Goal: Information Seeking & Learning: Learn about a topic

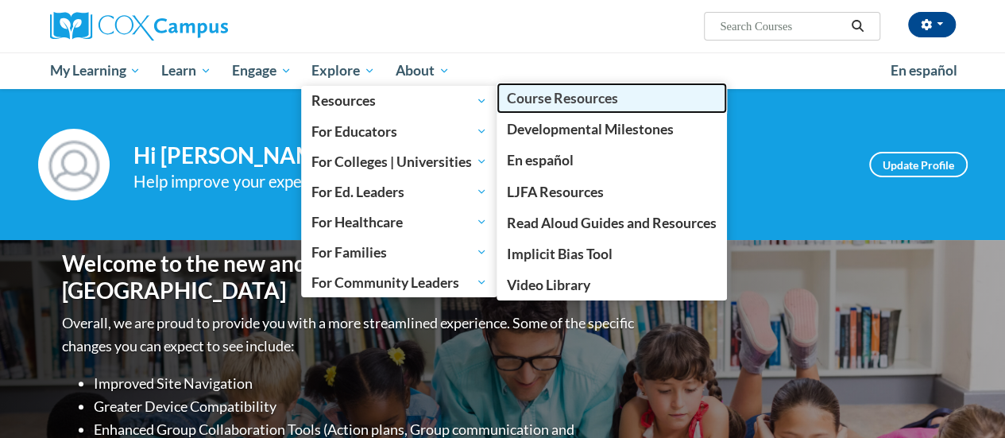
click at [544, 103] on span "Course Resources" at bounding box center [562, 98] width 111 height 17
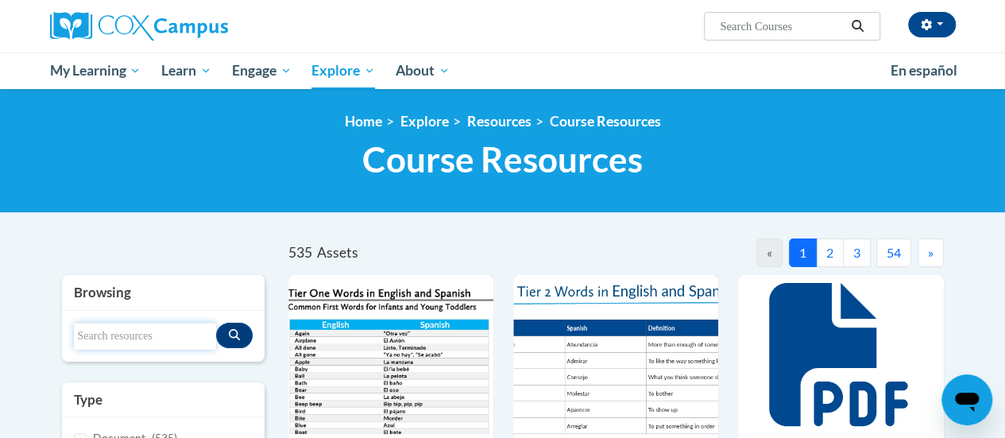
click at [144, 333] on input "Search resources" at bounding box center [145, 336] width 142 height 27
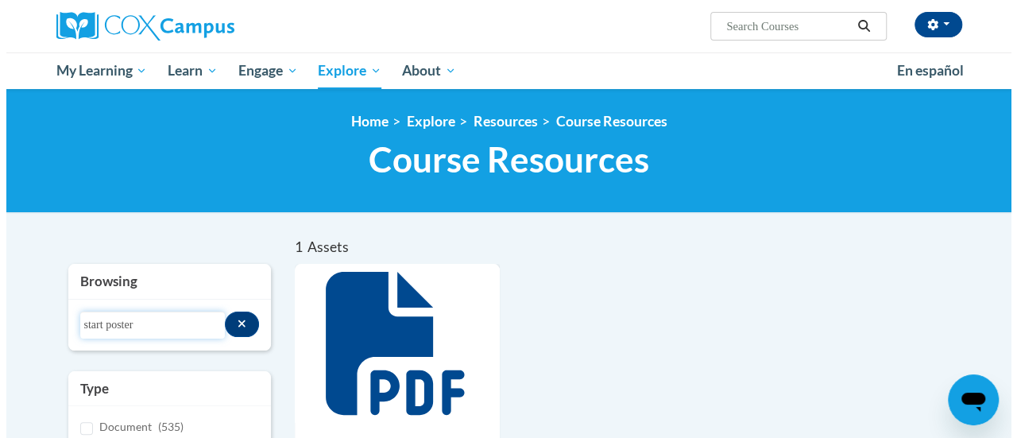
scroll to position [238, 0]
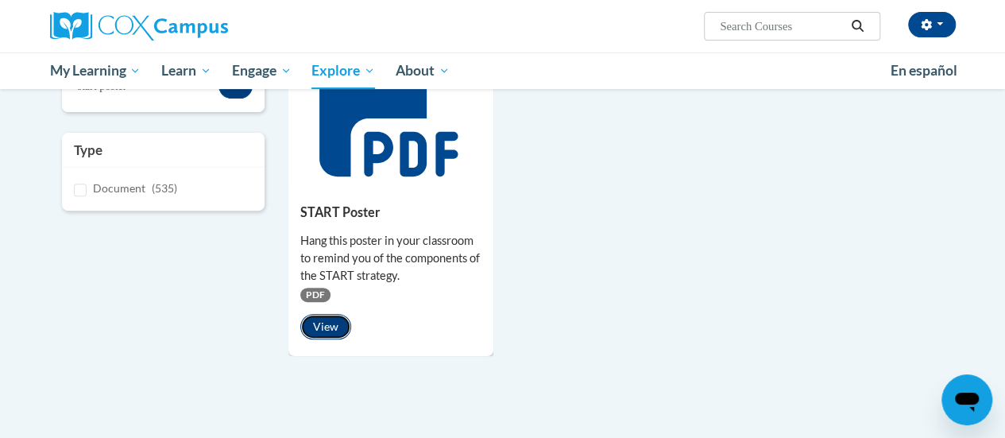
click at [318, 323] on button "View" at bounding box center [325, 326] width 51 height 25
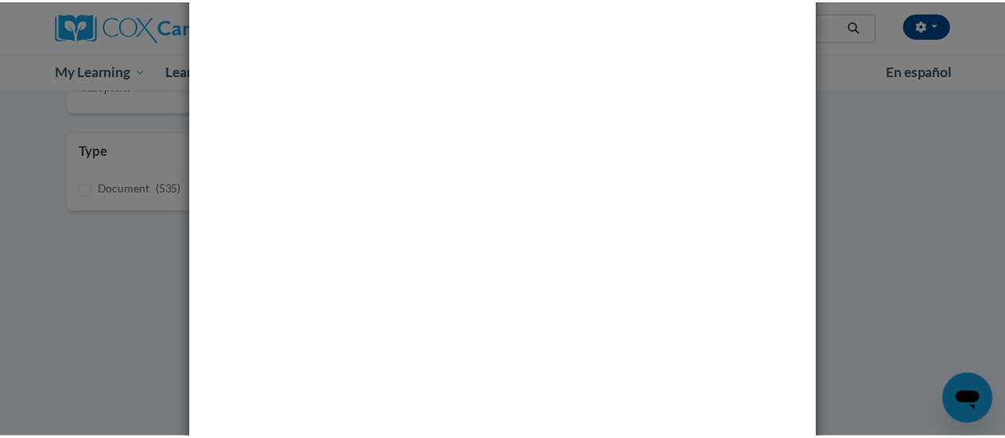
scroll to position [0, 0]
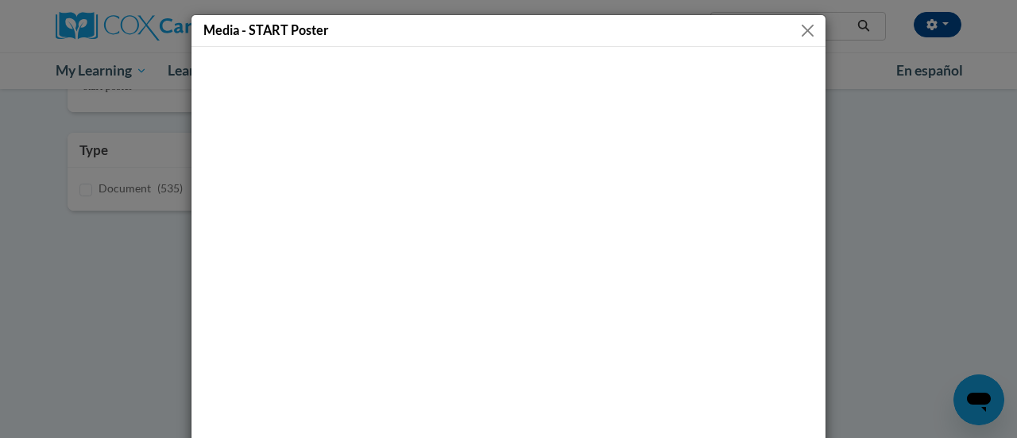
click at [804, 25] on button "Close" at bounding box center [808, 31] width 20 height 20
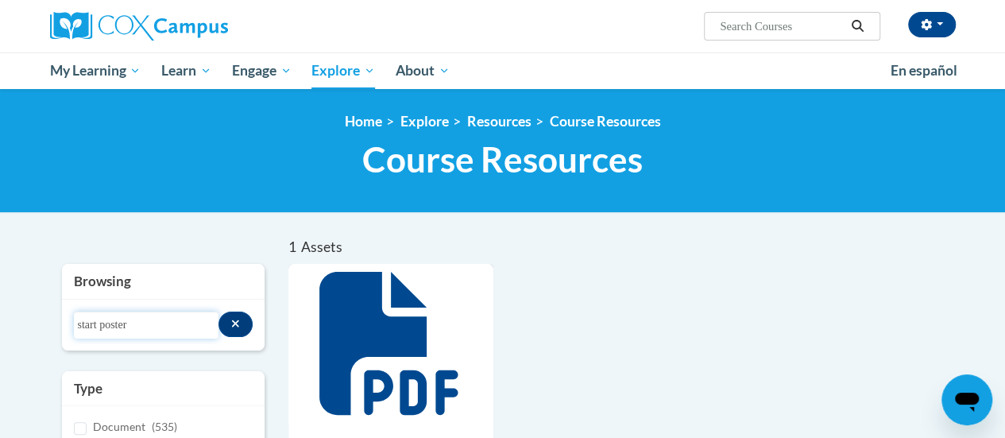
click at [99, 323] on input "start poster" at bounding box center [146, 325] width 145 height 27
click at [116, 323] on input "start poster" at bounding box center [146, 325] width 145 height 27
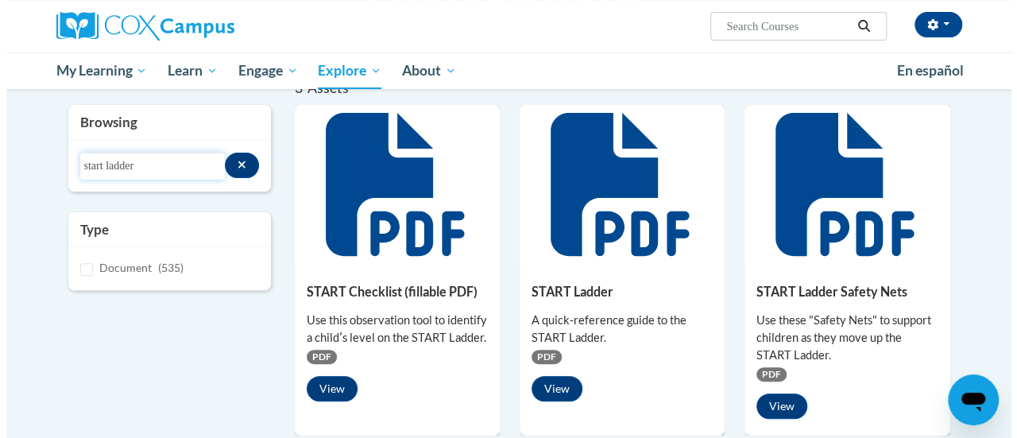
scroll to position [238, 0]
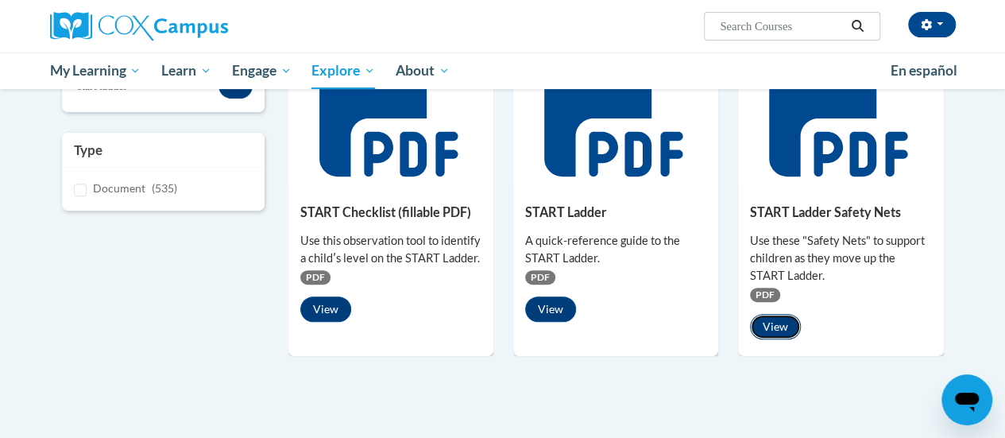
click at [771, 320] on button "View" at bounding box center [775, 326] width 51 height 25
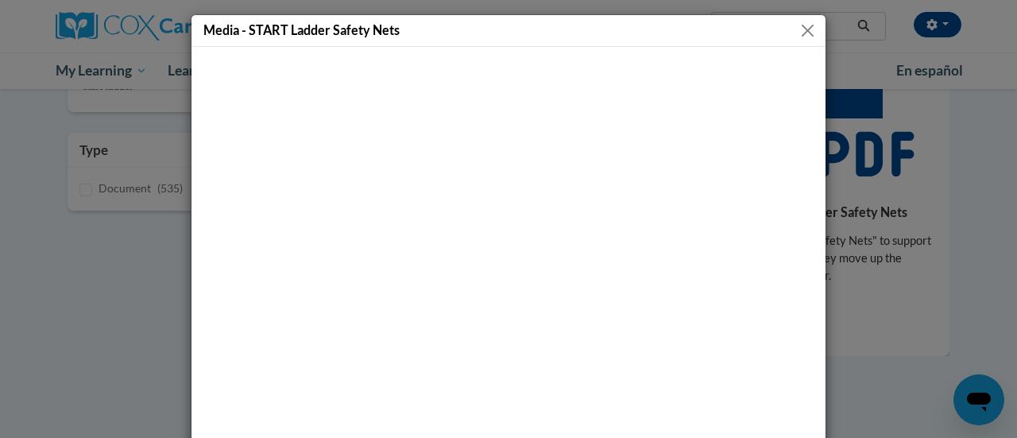
click at [804, 28] on button "Close" at bounding box center [808, 31] width 20 height 20
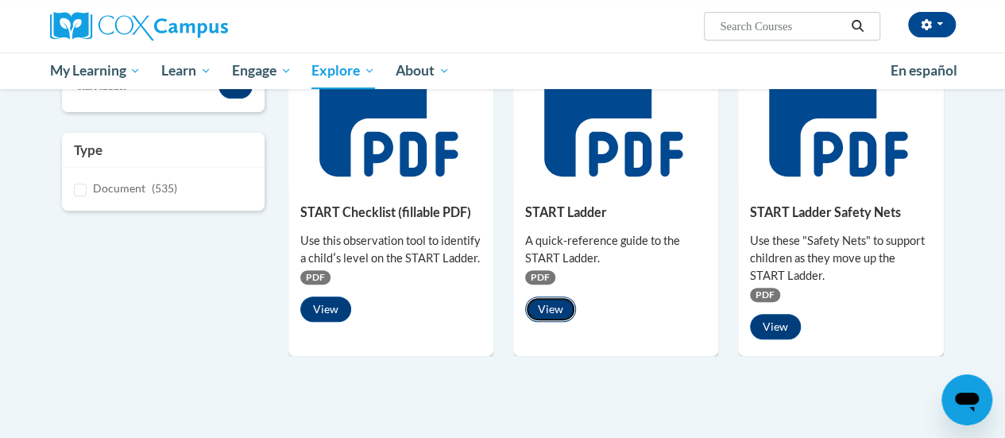
click at [552, 312] on button "View" at bounding box center [550, 308] width 51 height 25
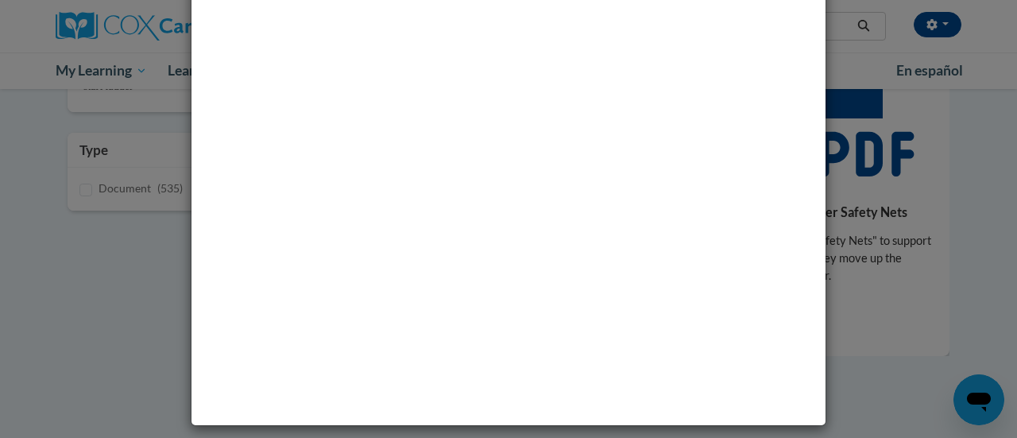
scroll to position [0, 0]
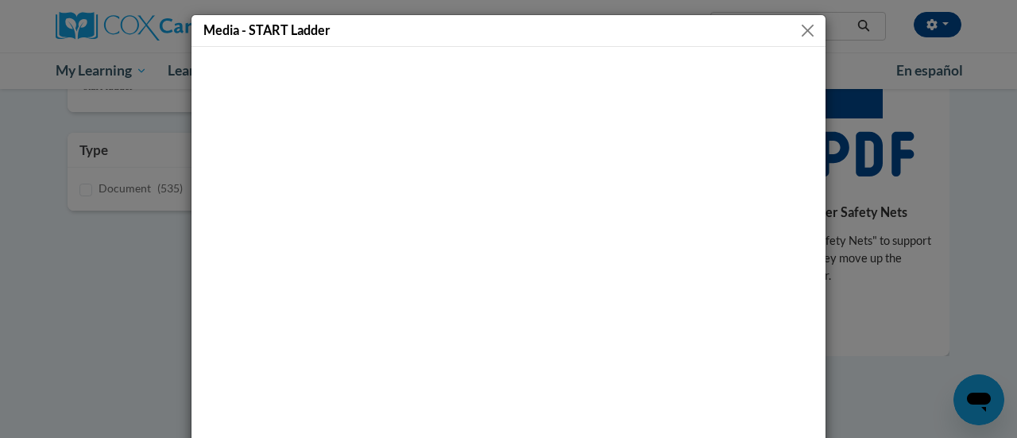
click at [806, 28] on button "Close" at bounding box center [808, 31] width 20 height 20
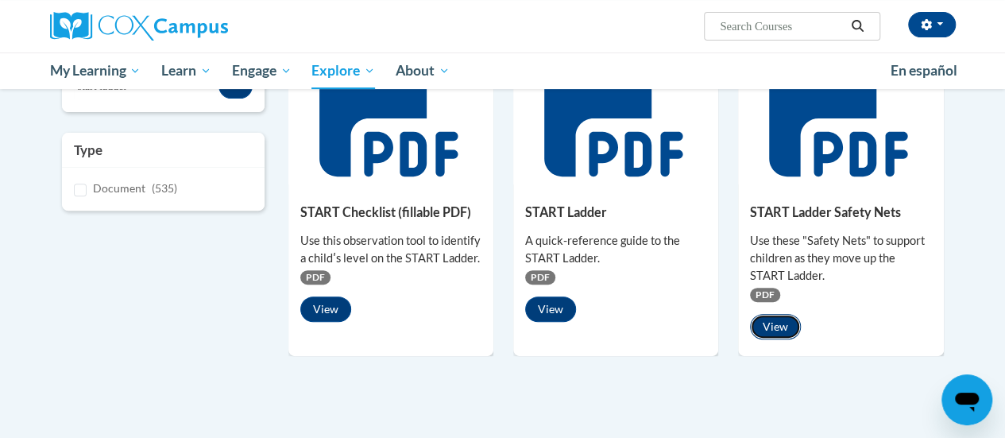
click at [779, 329] on button "View" at bounding box center [775, 326] width 51 height 25
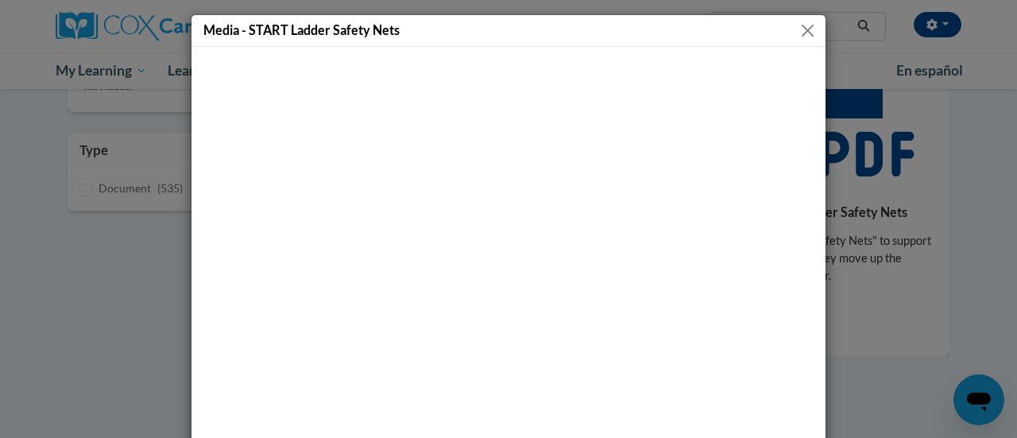
click at [803, 25] on button "Close" at bounding box center [808, 31] width 20 height 20
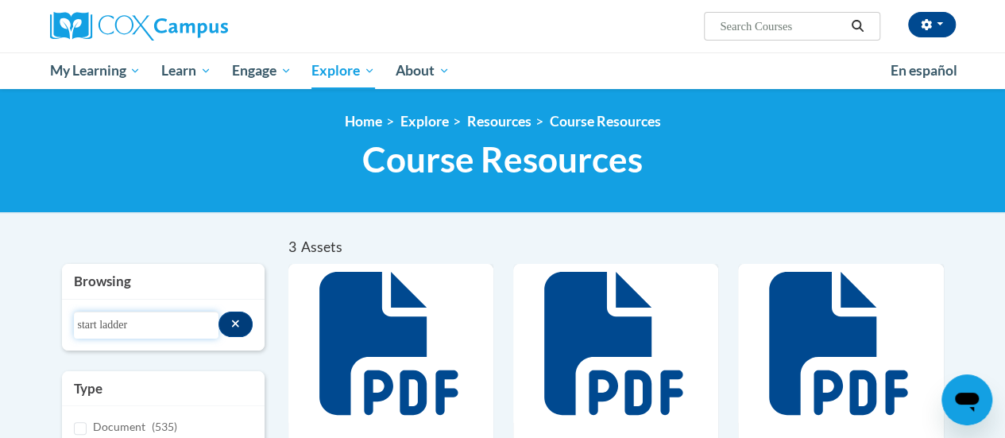
click at [89, 325] on input "start ladder" at bounding box center [146, 325] width 145 height 27
click at [153, 325] on input "ladder" at bounding box center [146, 325] width 145 height 27
type input "ladder"
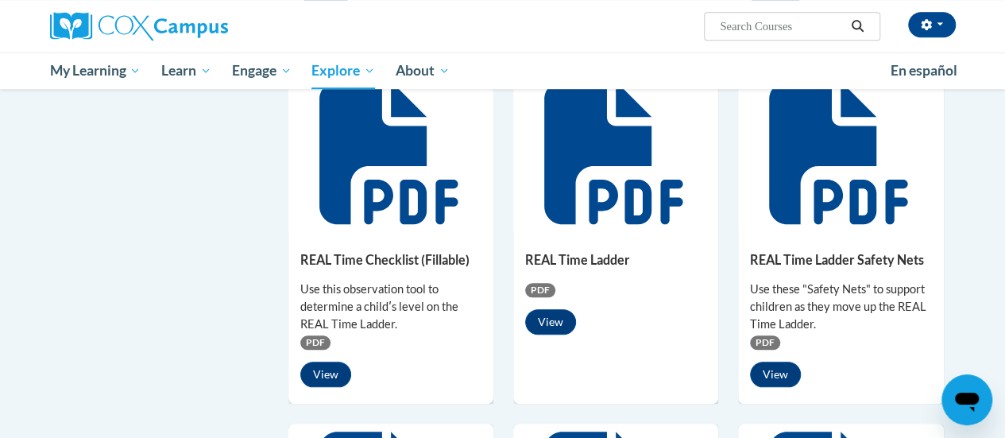
scroll to position [636, 0]
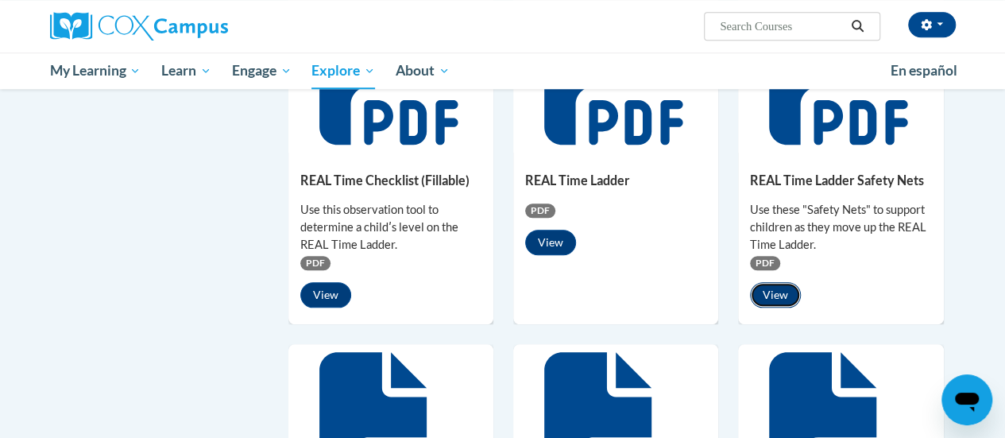
click at [779, 291] on button "View" at bounding box center [775, 294] width 51 height 25
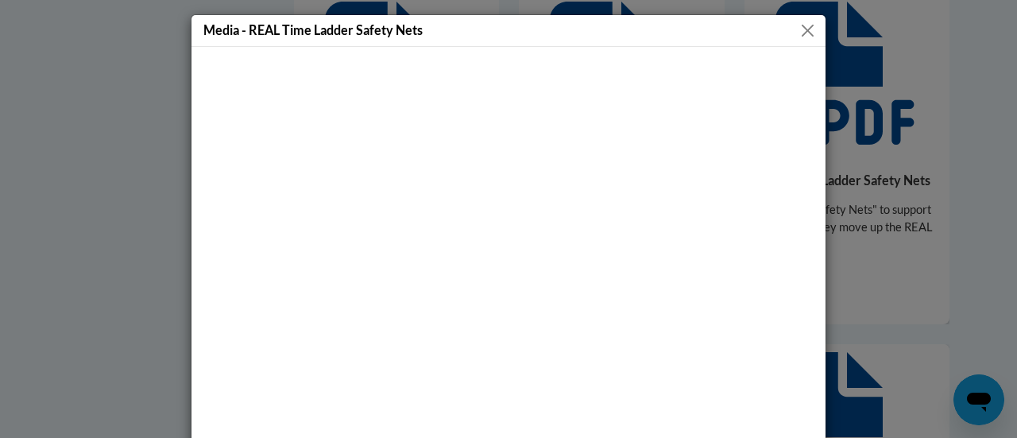
click at [798, 21] on button "Close" at bounding box center [808, 31] width 20 height 20
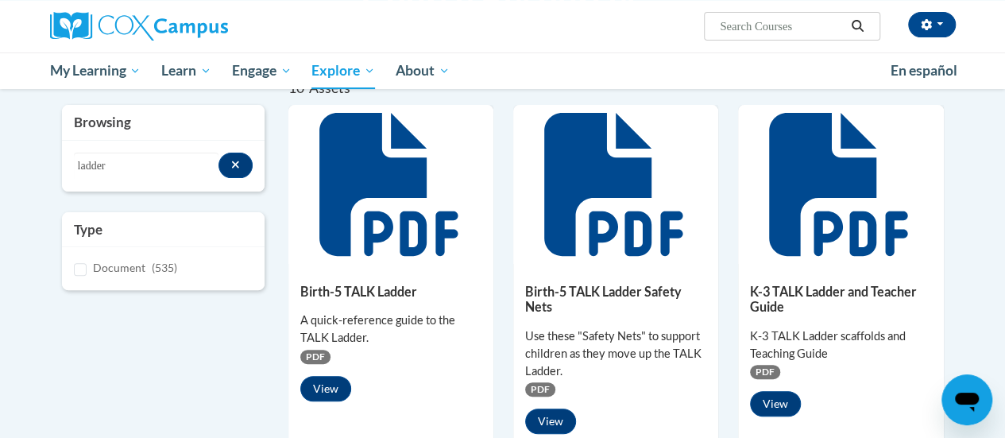
scroll to position [0, 0]
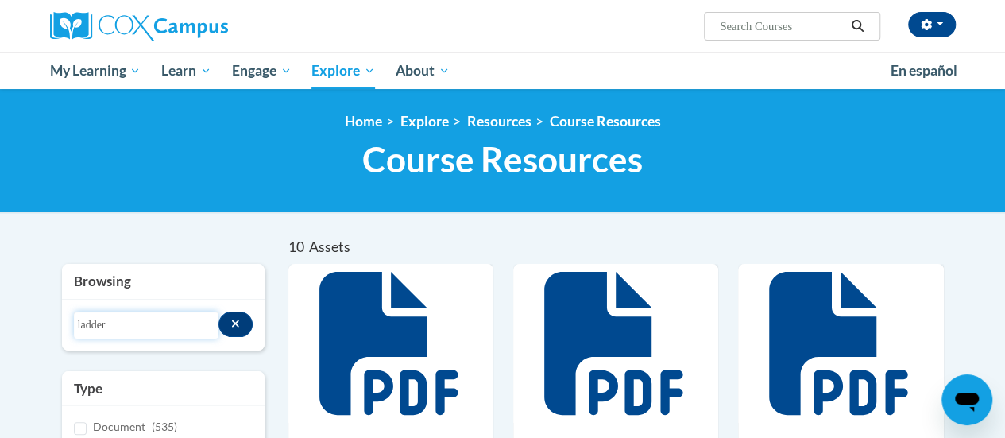
click at [137, 323] on input "ladder" at bounding box center [146, 325] width 145 height 27
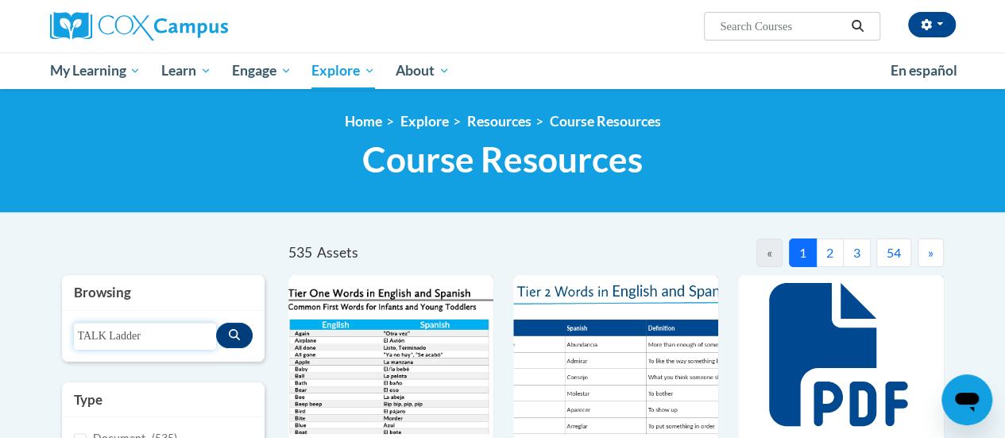
type input "TALK Ladder"
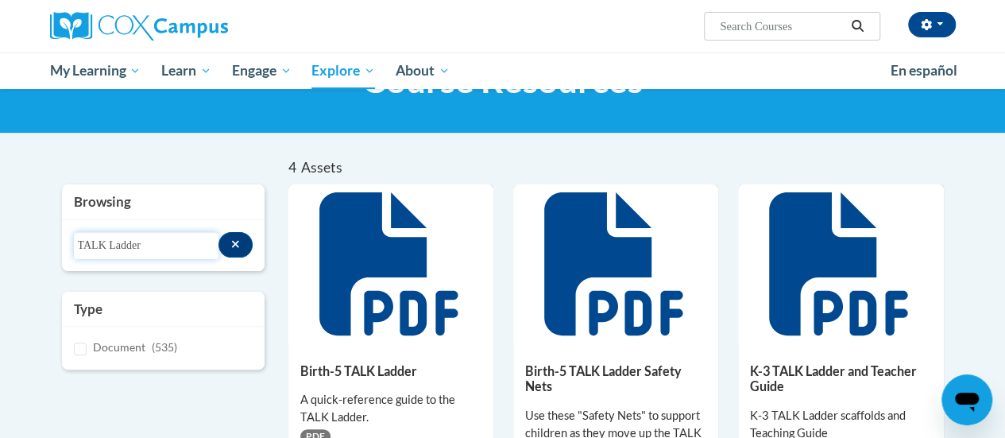
scroll to position [159, 0]
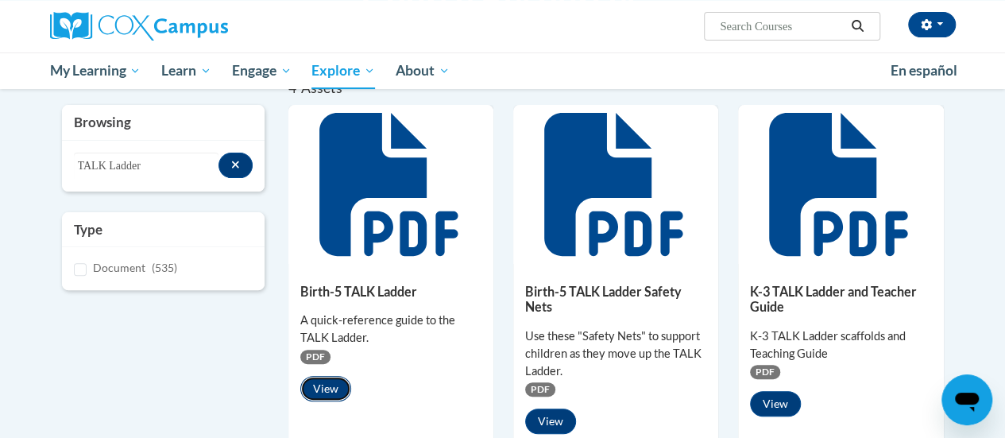
click at [321, 388] on button "View" at bounding box center [325, 388] width 51 height 25
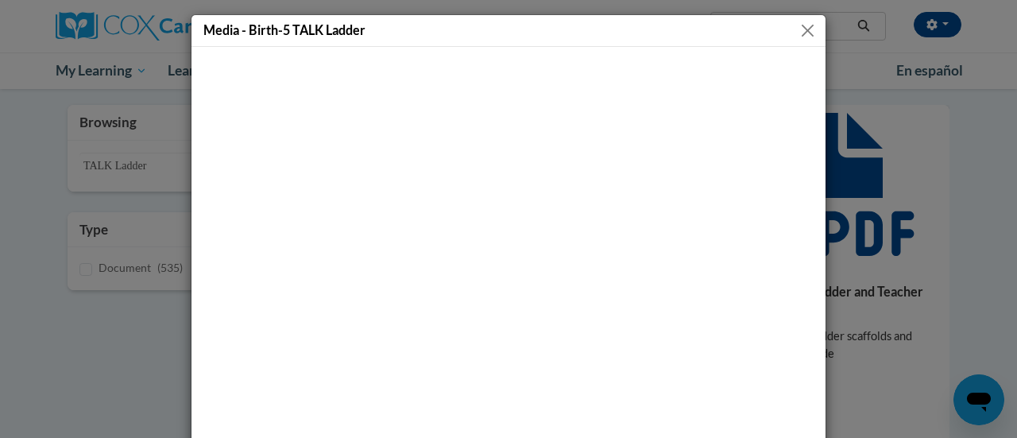
click at [805, 21] on button "Close" at bounding box center [808, 31] width 20 height 20
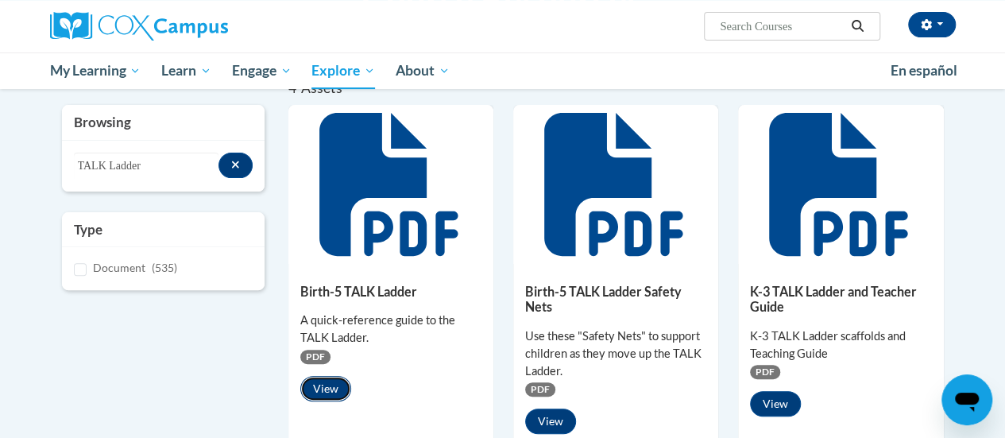
click at [312, 384] on button "View" at bounding box center [325, 388] width 51 height 25
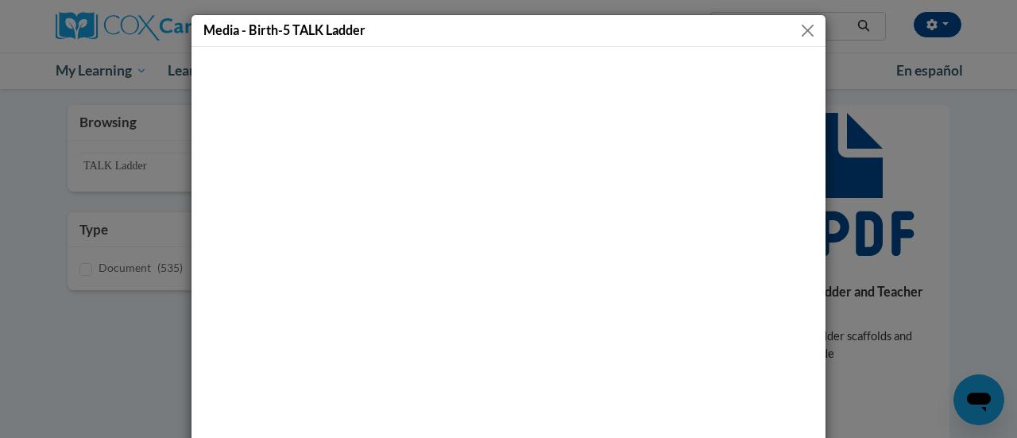
click at [802, 25] on button "Close" at bounding box center [808, 31] width 20 height 20
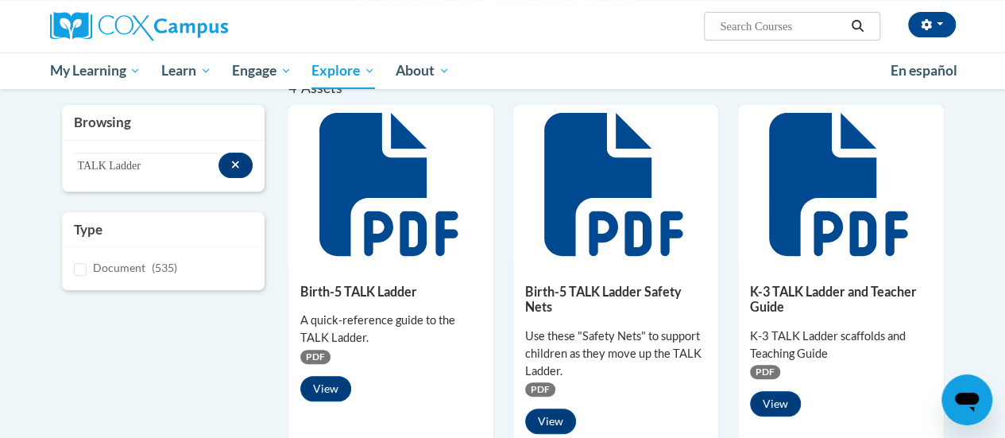
scroll to position [238, 0]
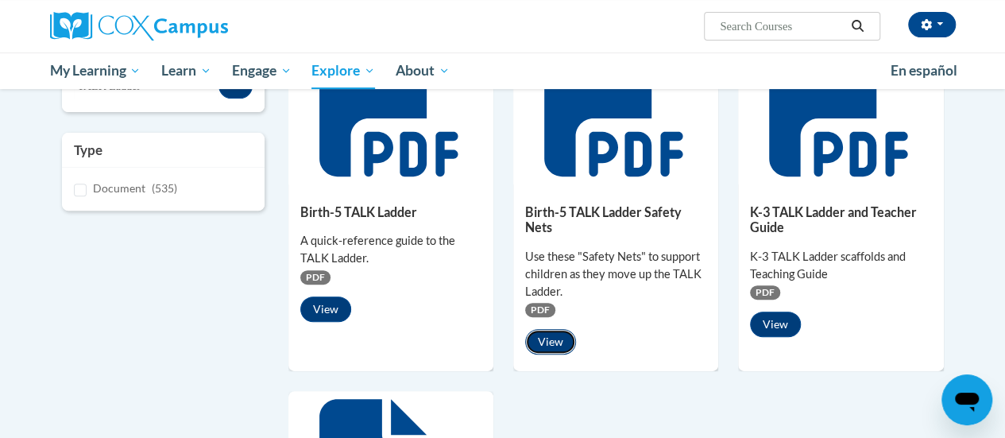
click at [547, 342] on button "View" at bounding box center [550, 341] width 51 height 25
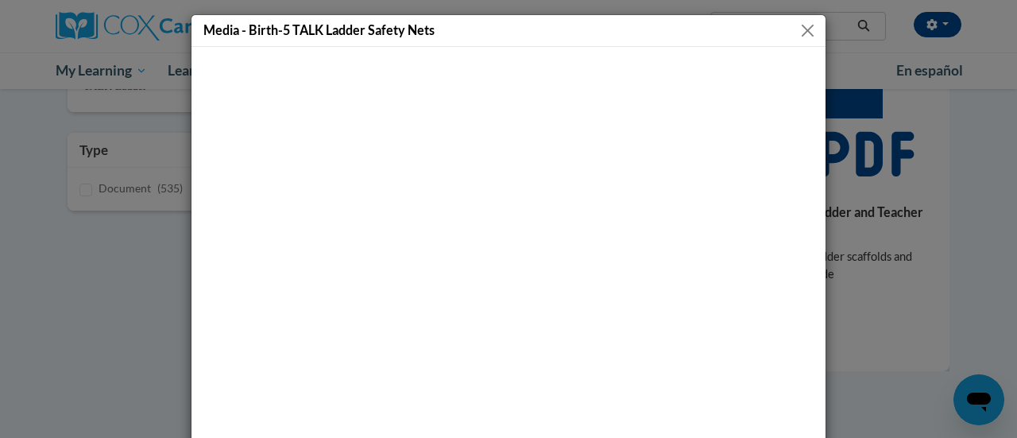
click at [798, 31] on button "Close" at bounding box center [808, 31] width 20 height 20
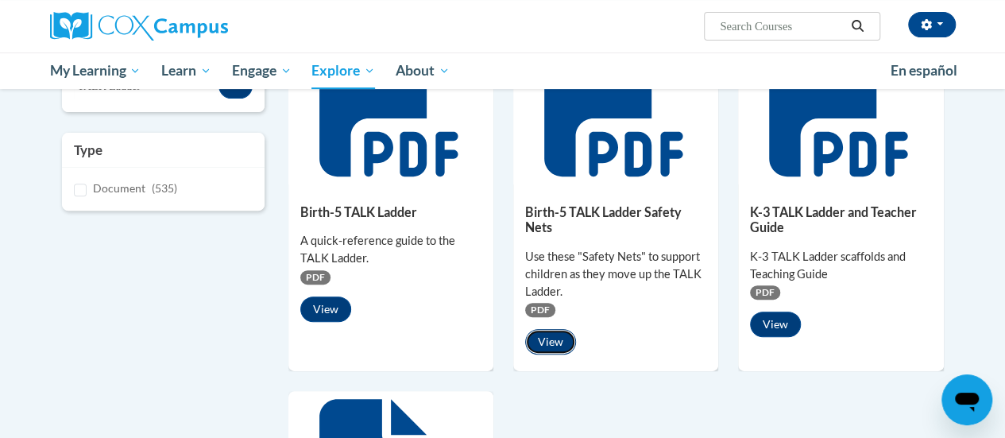
click at [555, 338] on button "View" at bounding box center [550, 341] width 51 height 25
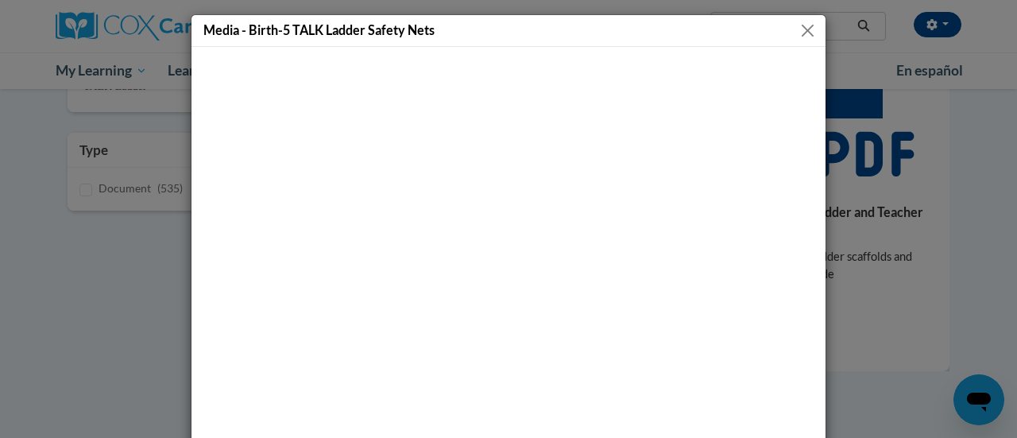
click at [800, 28] on button "Close" at bounding box center [808, 31] width 20 height 20
